Goal: Task Accomplishment & Management: Use online tool/utility

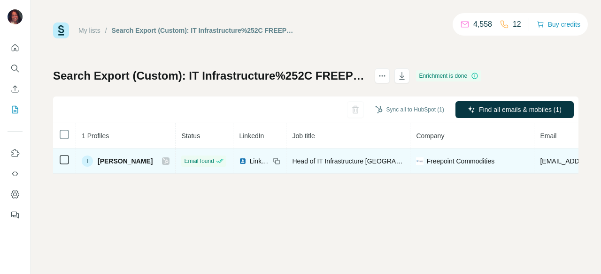
click at [68, 165] on icon at bounding box center [64, 159] width 11 height 11
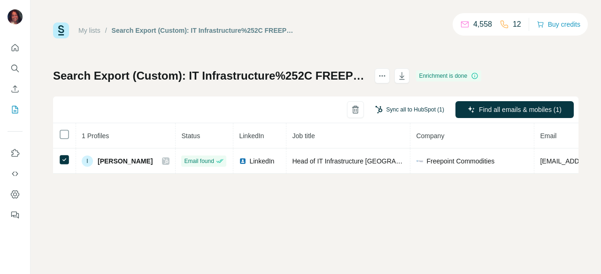
click at [401, 106] on button "Sync all to HubSpot (1)" at bounding box center [409, 110] width 82 height 14
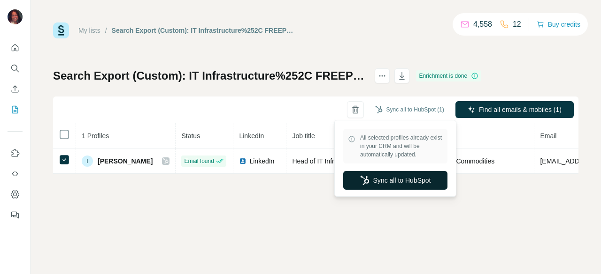
click at [383, 181] on button "Sync all to HubSpot" at bounding box center [395, 180] width 104 height 19
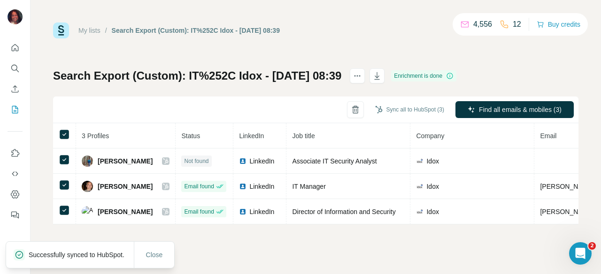
click at [402, 107] on button "Sync all to HubSpot (3)" at bounding box center [409, 110] width 82 height 14
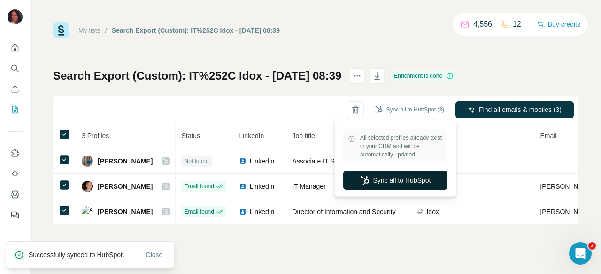
click at [381, 179] on button "Sync all to HubSpot" at bounding box center [395, 180] width 104 height 19
